Goal: Task Accomplishment & Management: Use online tool/utility

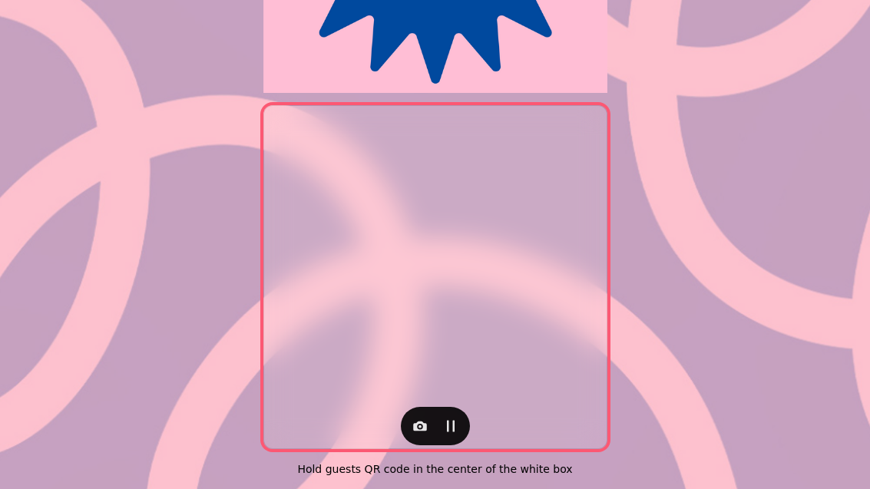
scroll to position [315, 0]
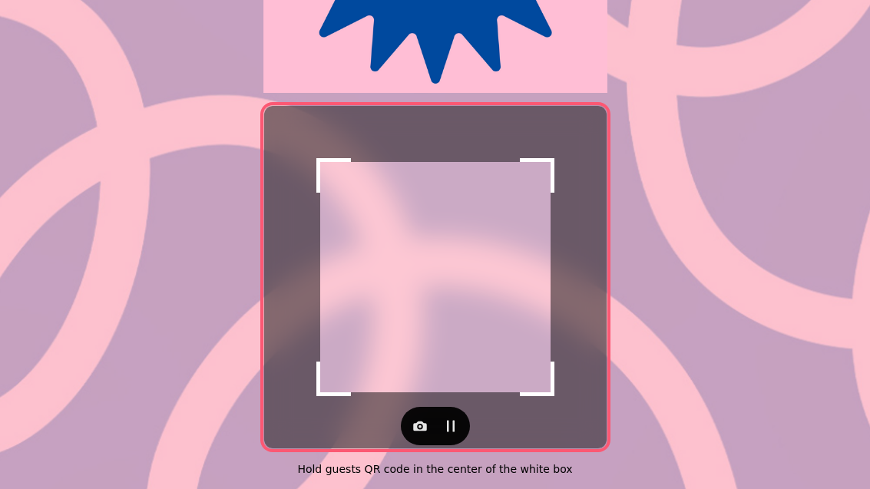
click at [404, 420] on button "button" at bounding box center [419, 426] width 31 height 31
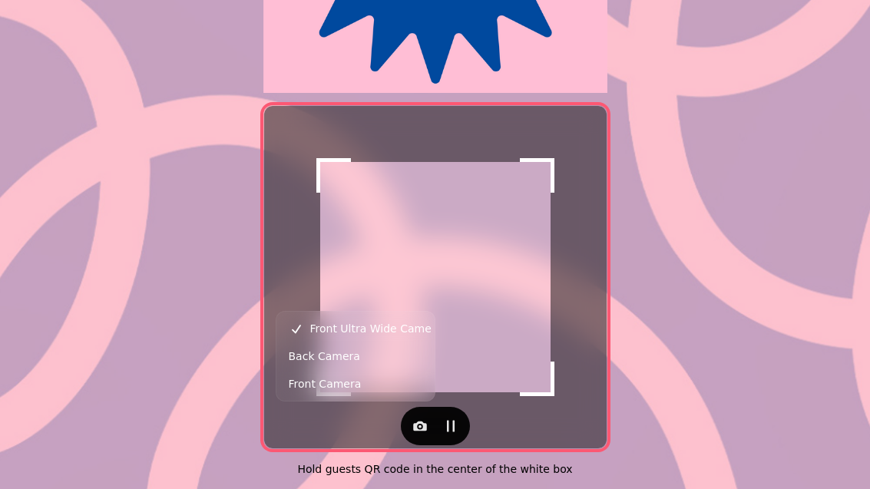
click at [312, 361] on span "Back Camera" at bounding box center [324, 356] width 71 height 18
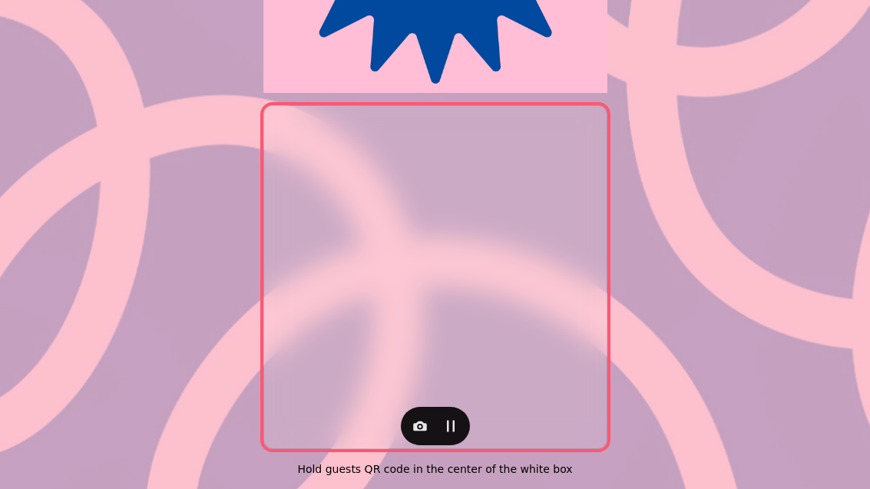
click at [405, 427] on div at bounding box center [435, 426] width 69 height 38
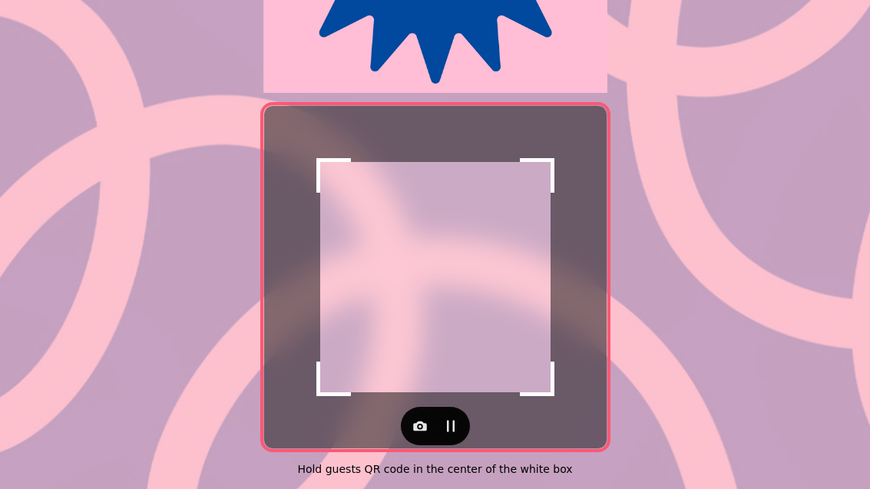
scroll to position [315, 0]
click at [414, 421] on icon "button" at bounding box center [420, 426] width 14 height 10
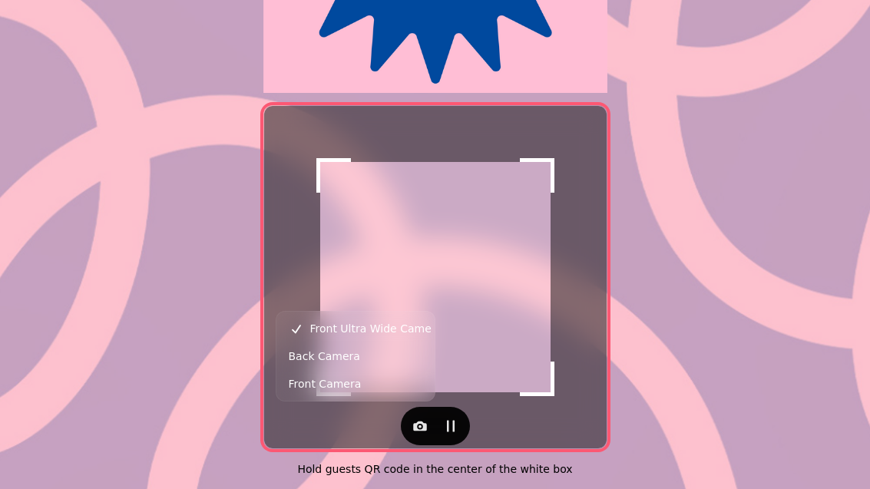
click at [309, 365] on span "Back Camera" at bounding box center [324, 356] width 71 height 18
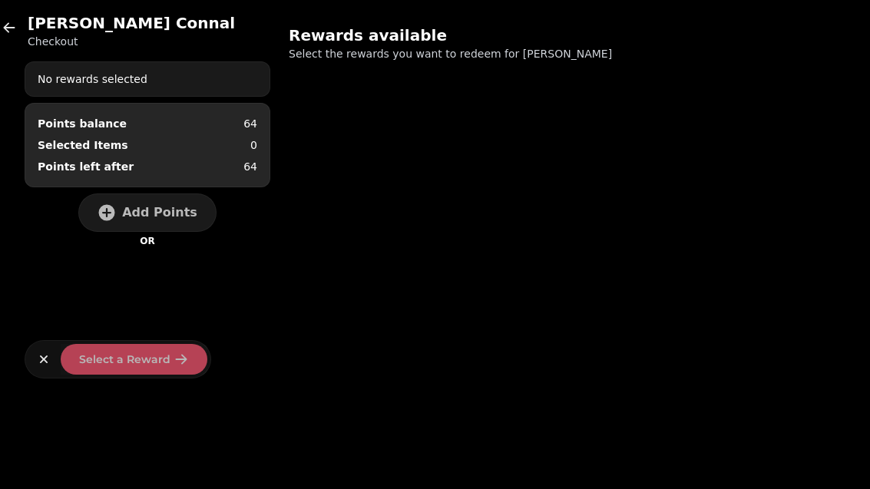
click at [147, 221] on button "Add Points" at bounding box center [147, 212] width 138 height 38
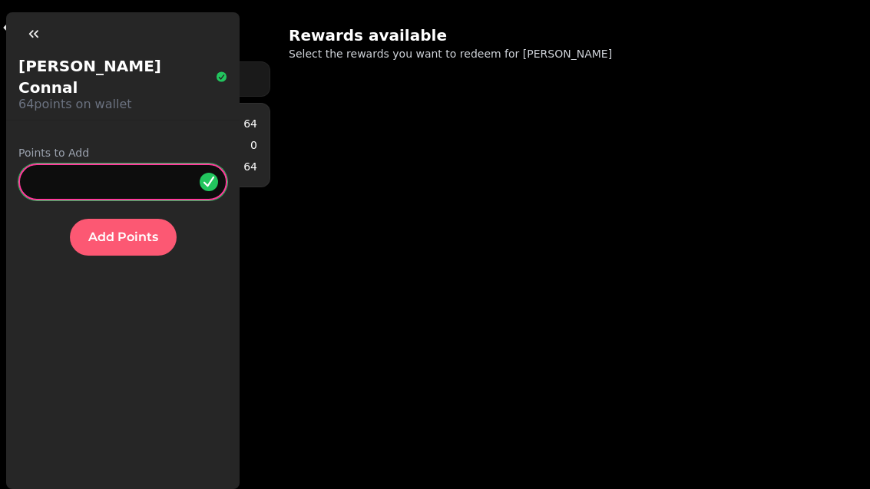
click at [88, 163] on input "*" at bounding box center [122, 181] width 209 height 37
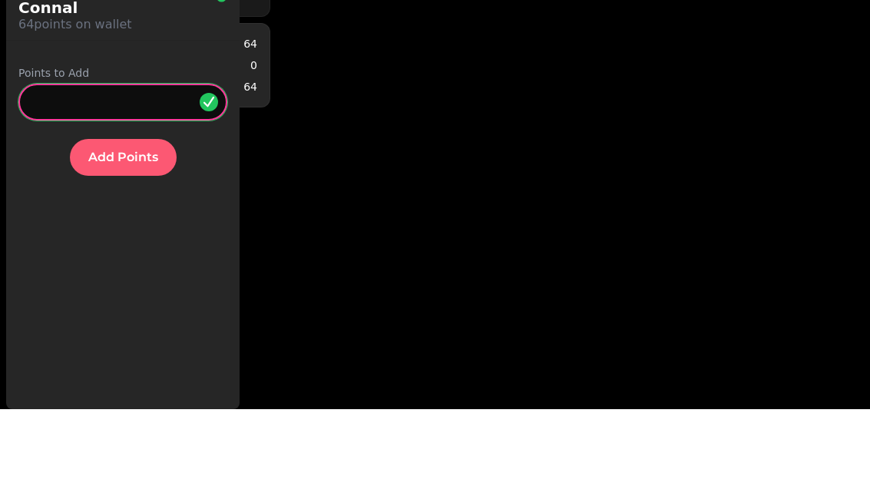
type input "**"
click at [102, 231] on span "Add Points" at bounding box center [123, 237] width 70 height 12
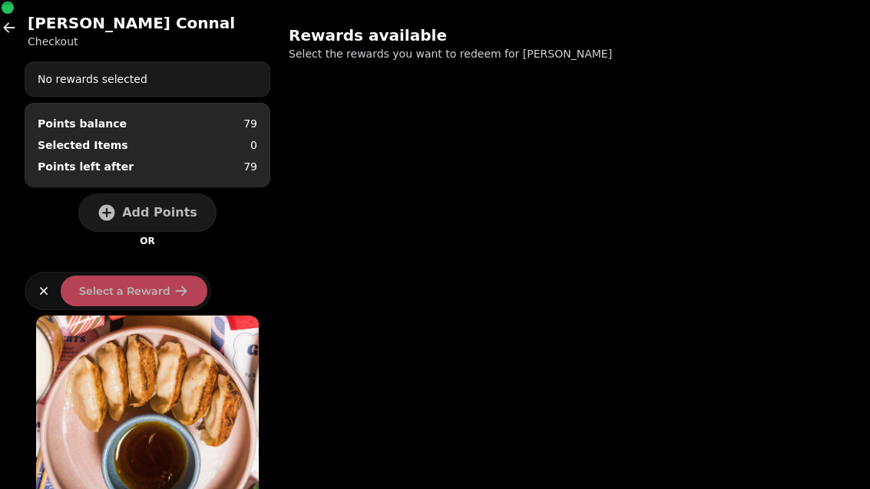
click at [129, 206] on span "Add Points" at bounding box center [159, 212] width 75 height 12
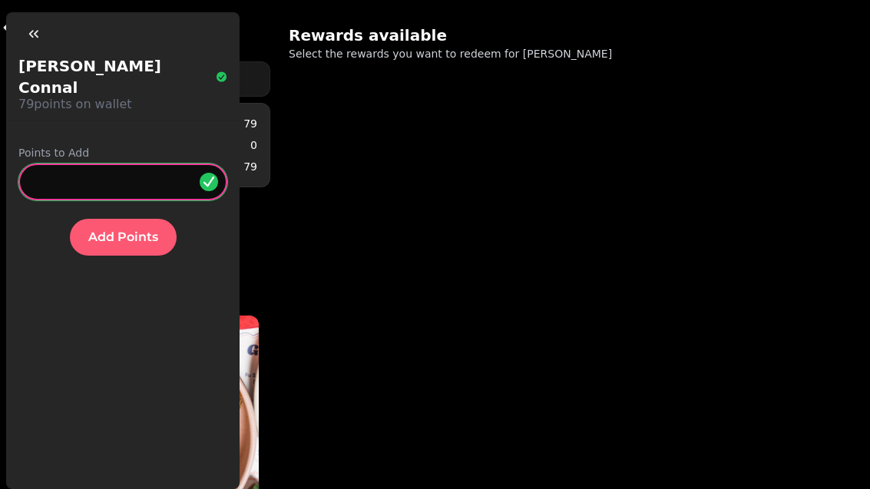
click at [99, 170] on input "*" at bounding box center [122, 181] width 209 height 37
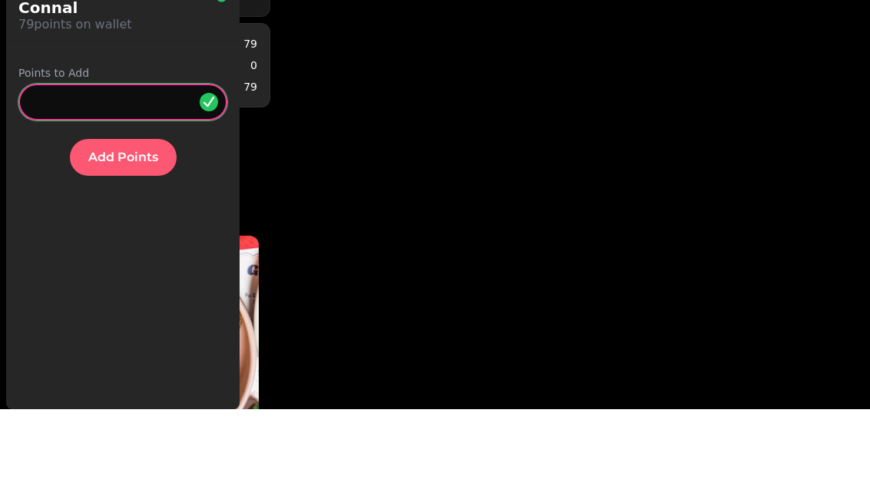
type input "*"
type input "**"
click at [121, 231] on span "Add Points" at bounding box center [123, 237] width 70 height 12
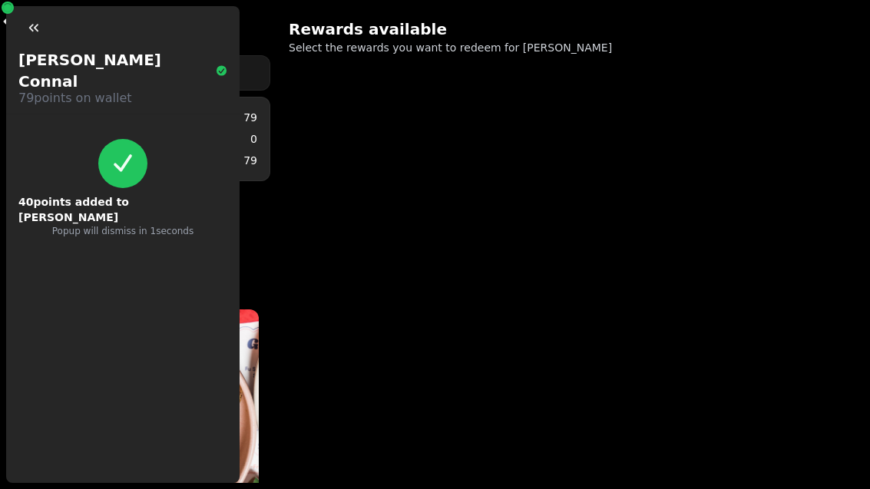
click at [31, 54] on div "[PERSON_NAME] Checkout No rewards selected Points balance 79 Selected Items 0 P…" at bounding box center [148, 155] width 246 height 298
